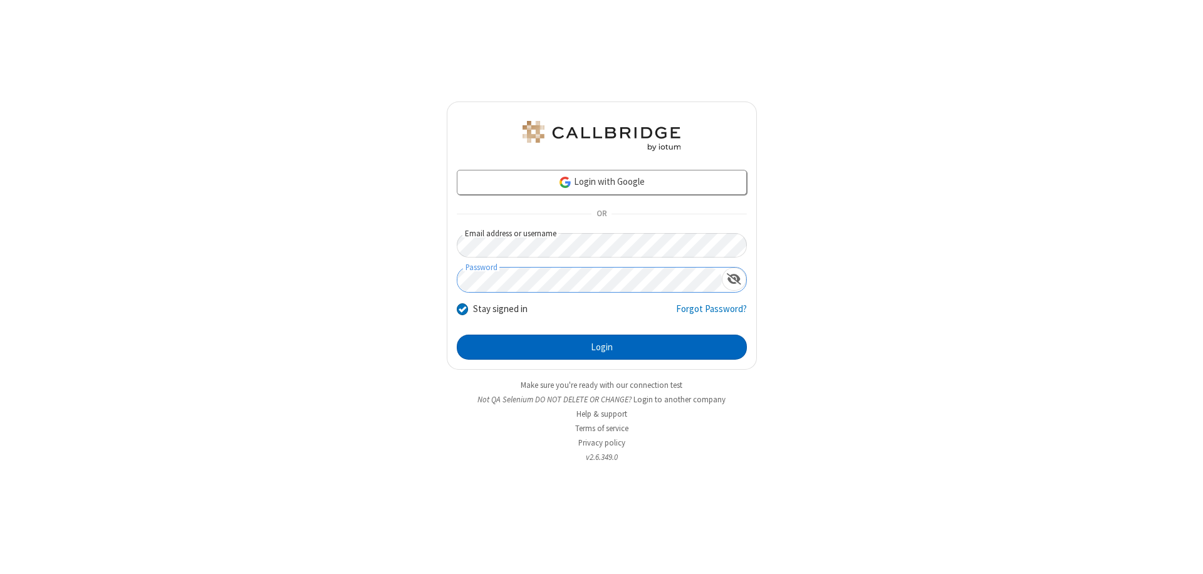
click at [602, 347] on button "Login" at bounding box center [602, 347] width 290 height 25
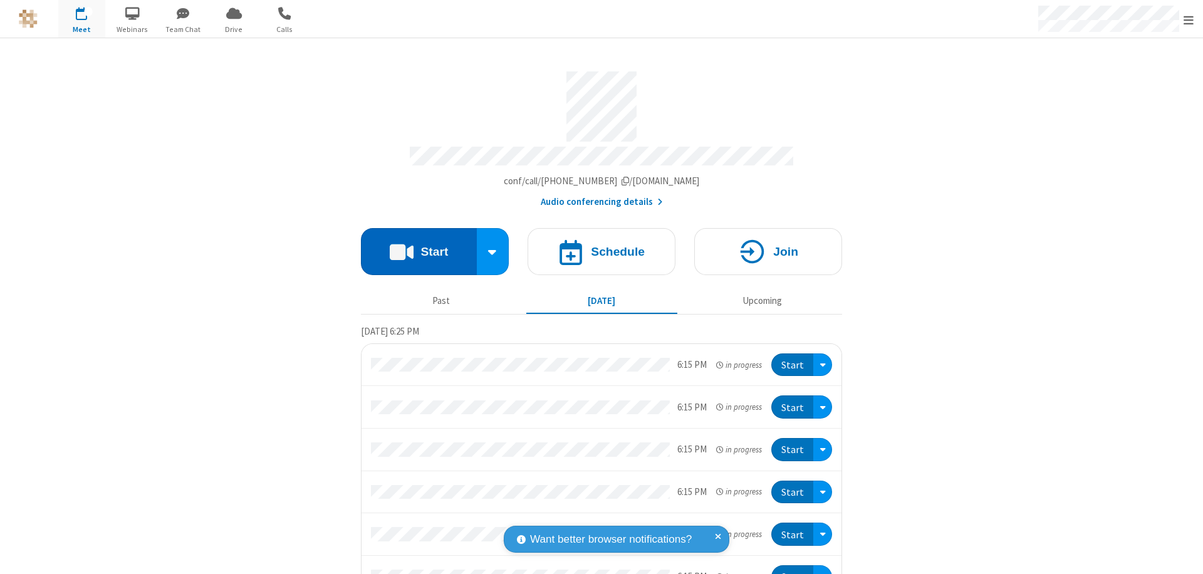
click at [414, 246] on button "Start" at bounding box center [419, 251] width 116 height 47
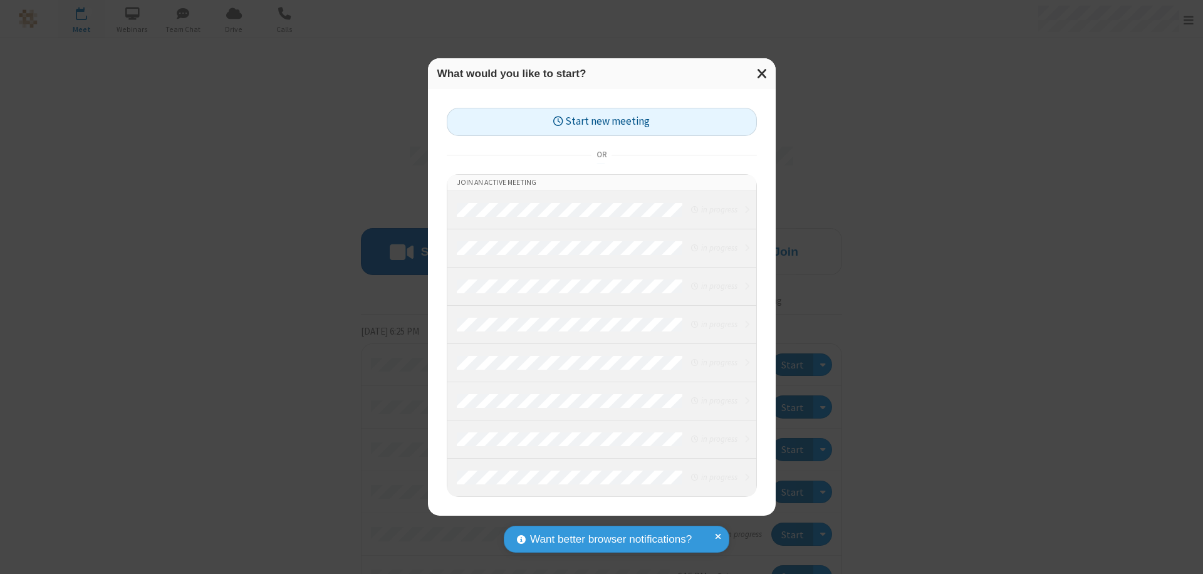
click at [602, 122] on button "Start new meeting" at bounding box center [602, 122] width 310 height 28
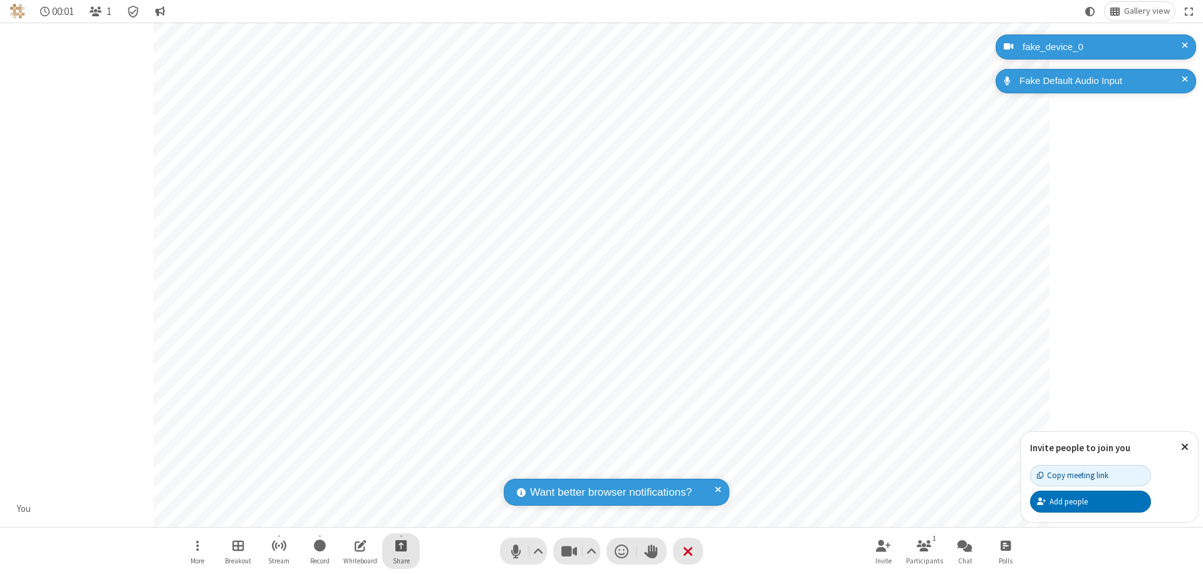
click at [401, 545] on span "Start sharing" at bounding box center [402, 546] width 12 height 16
click at [401, 469] on span "Share additional camera" at bounding box center [408, 471] width 93 height 11
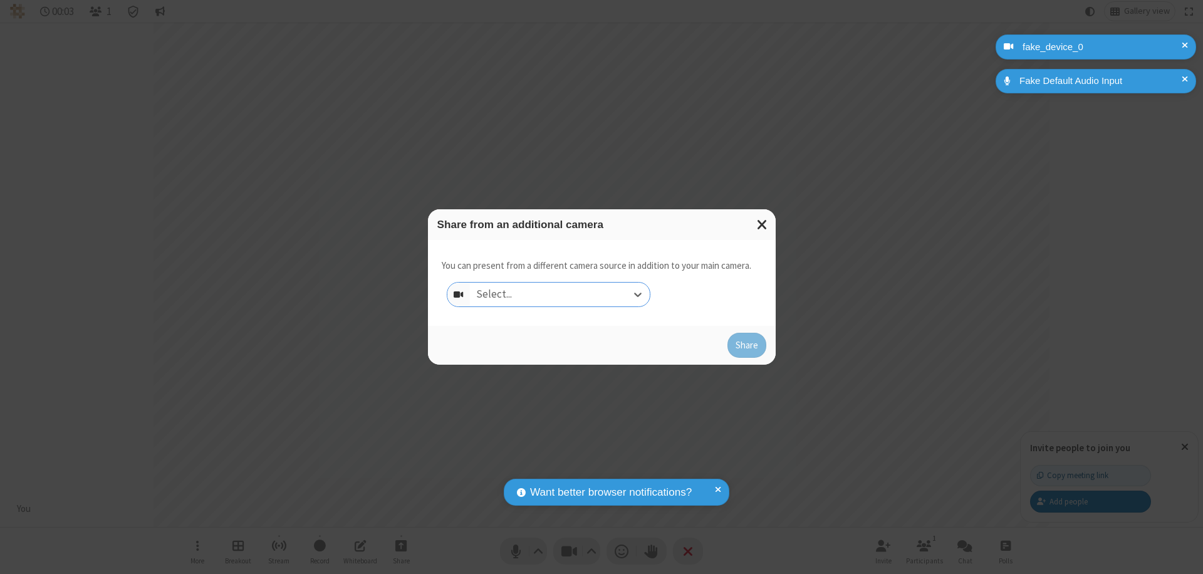
click at [560, 295] on div "Select..." at bounding box center [560, 295] width 180 height 24
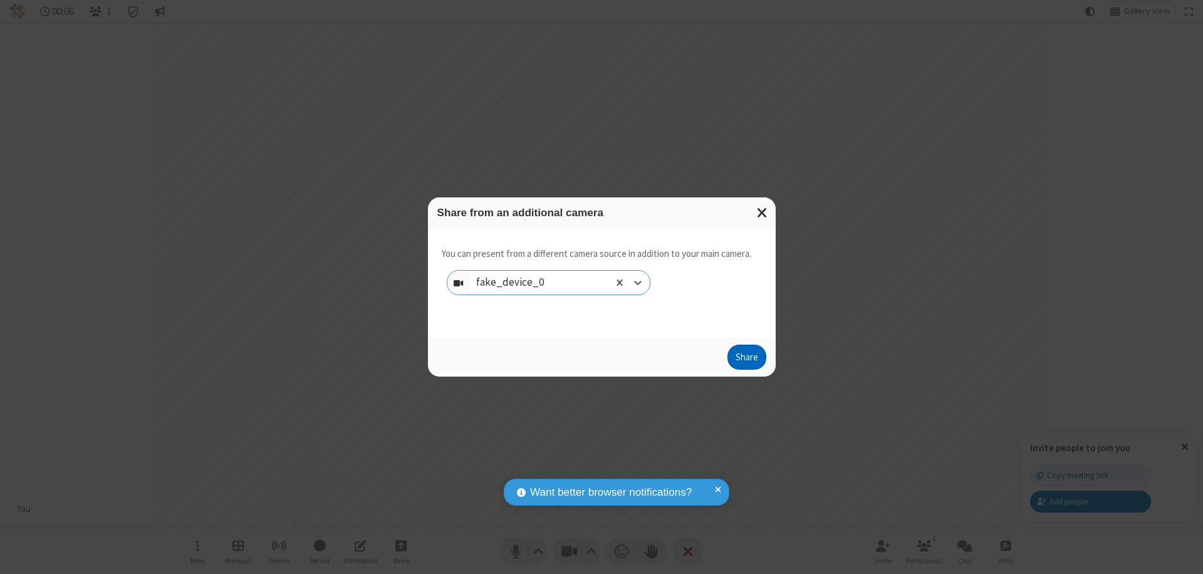
click at [747, 360] on button "Share" at bounding box center [747, 357] width 39 height 25
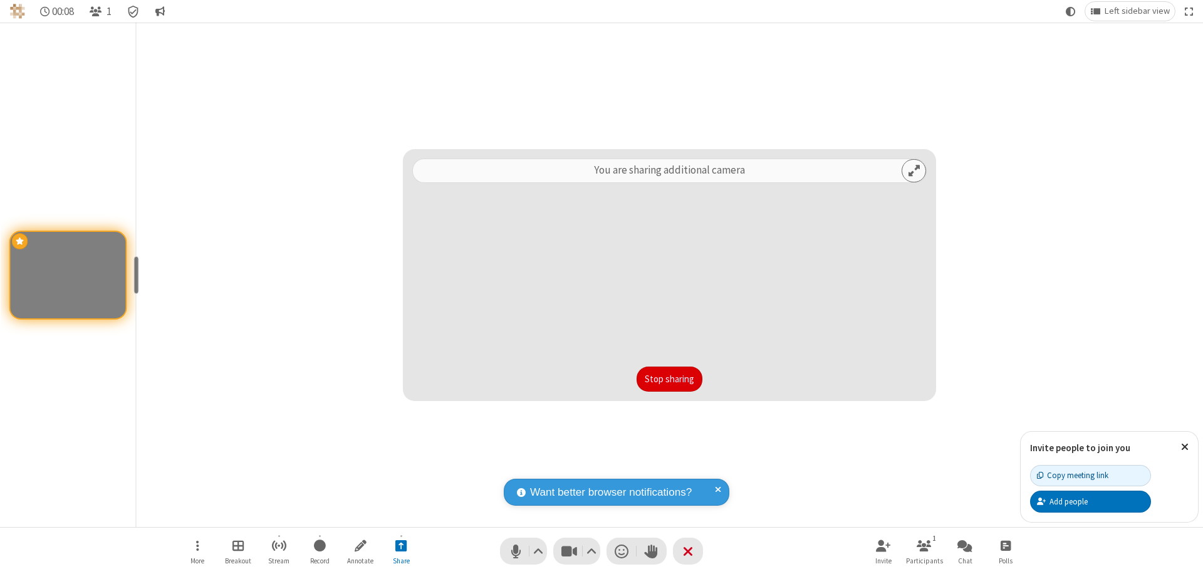
click at [669, 379] on button "Stop sharing" at bounding box center [670, 379] width 66 height 25
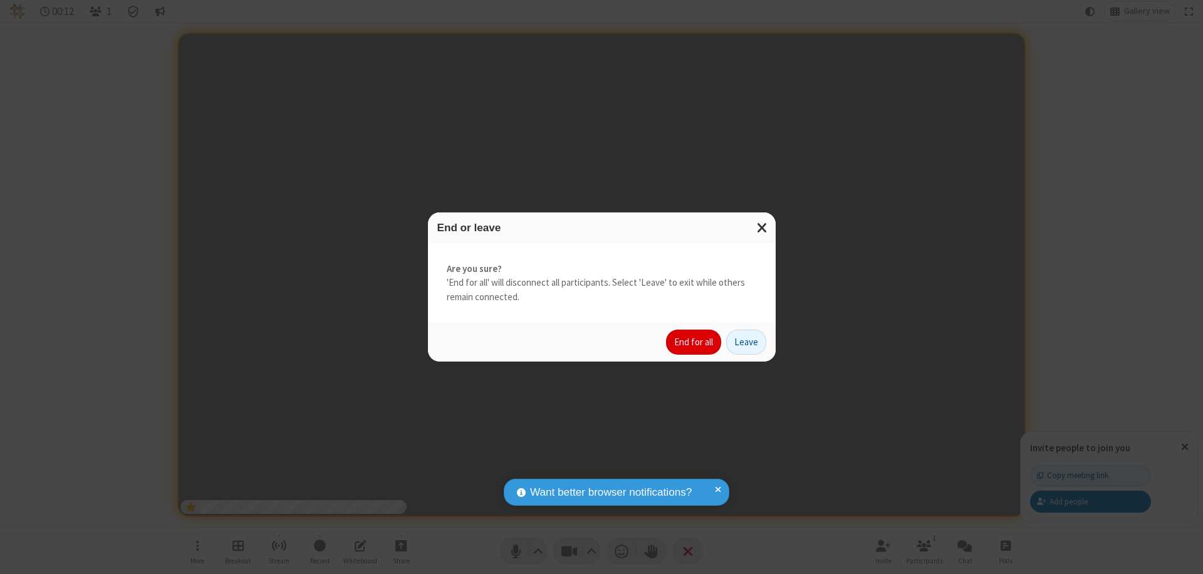
click at [694, 342] on button "End for all" at bounding box center [693, 342] width 55 height 25
